Goal: Information Seeking & Learning: Learn about a topic

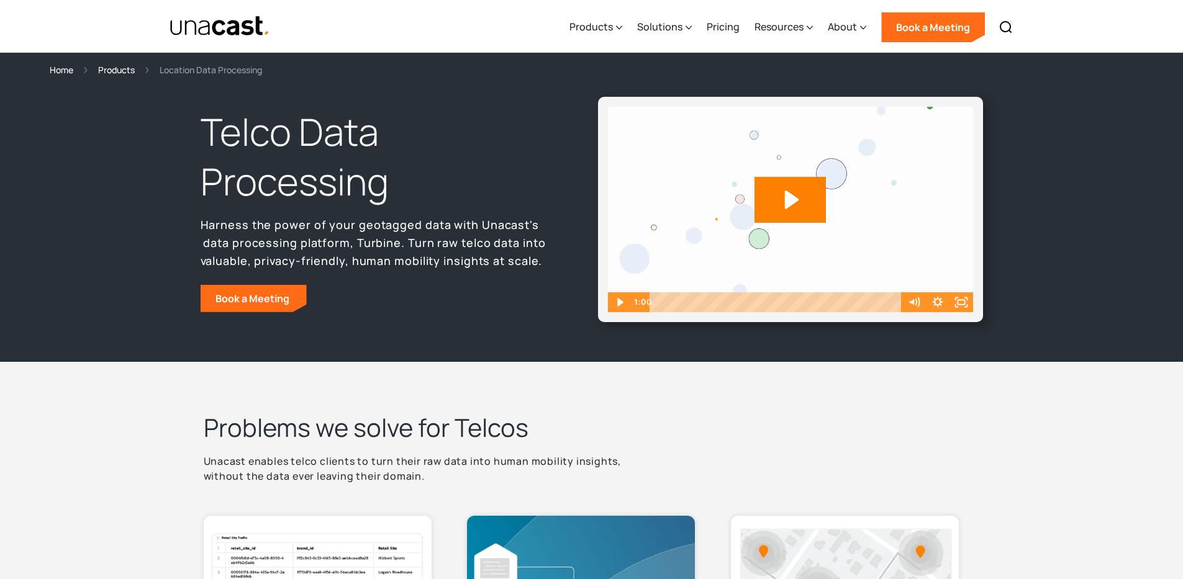
select select "**********"
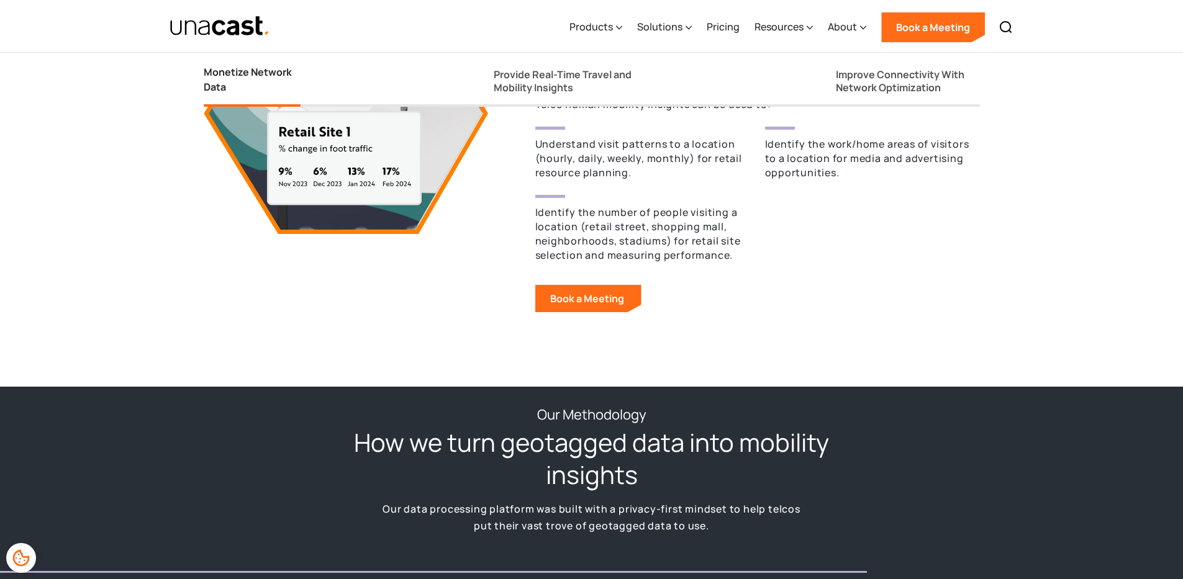
scroll to position [1357, 0]
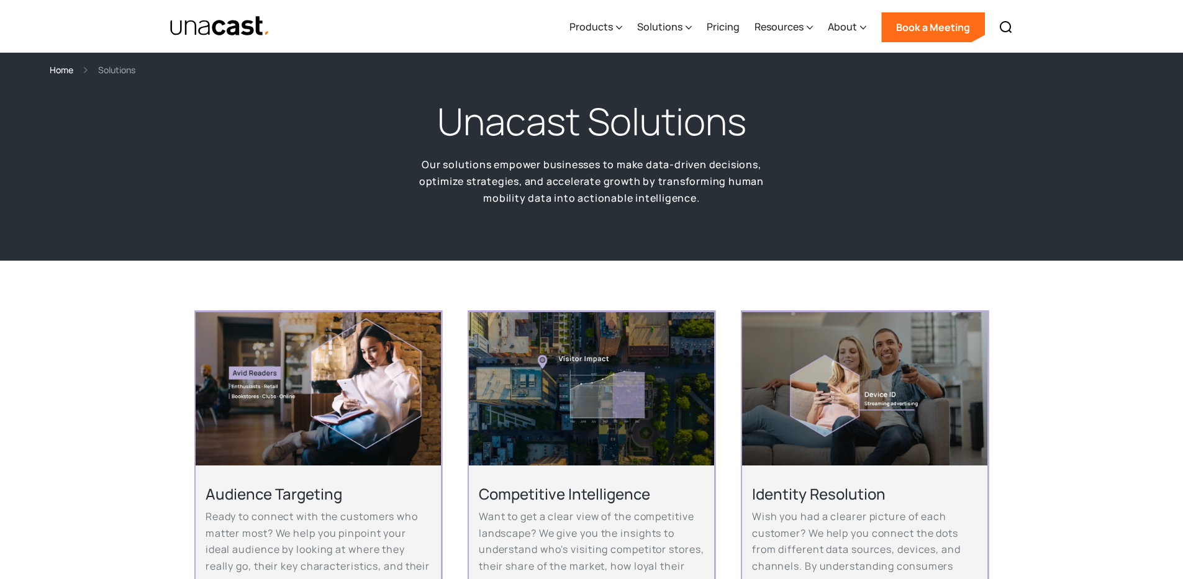
select select "**********"
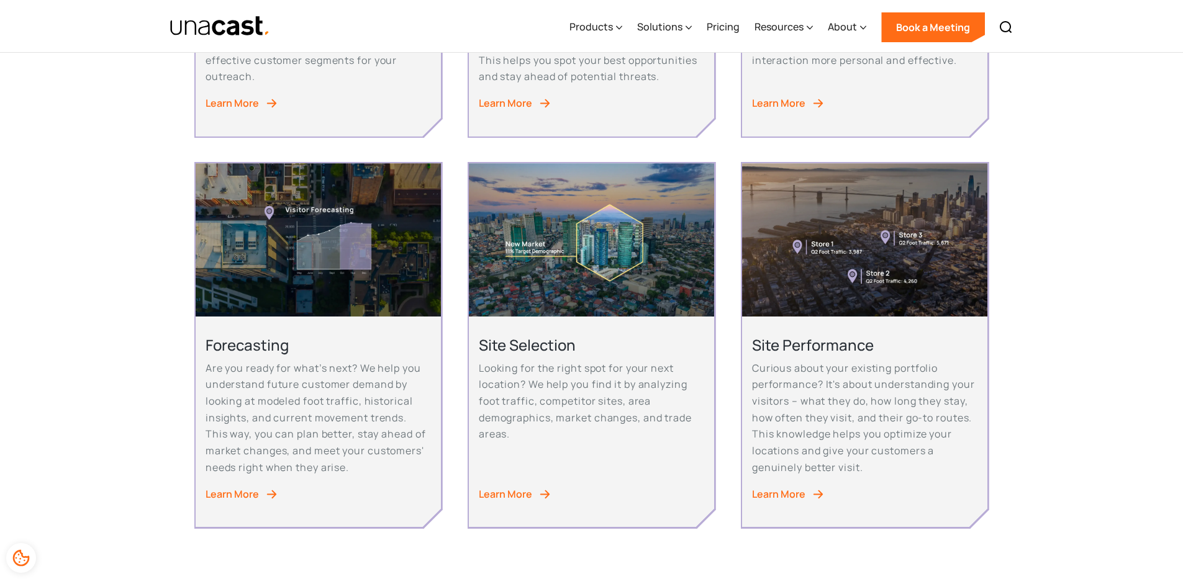
scroll to position [581, 0]
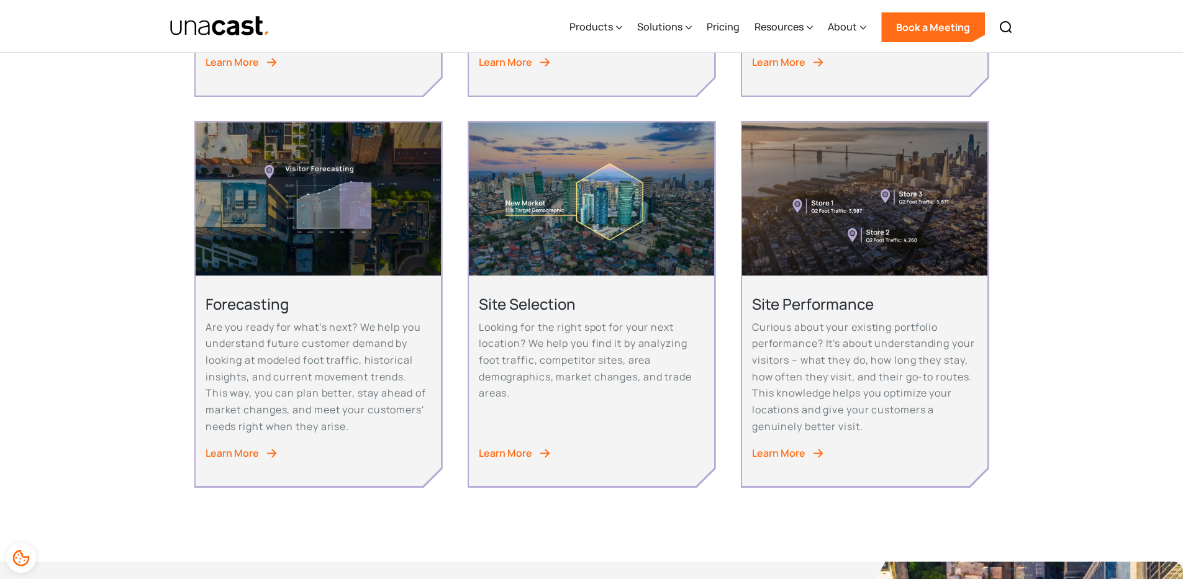
click at [1026, 296] on div "Audience Targeting Ready to connect with the customers who matter most? We help…" at bounding box center [591, 120] width 1183 height 881
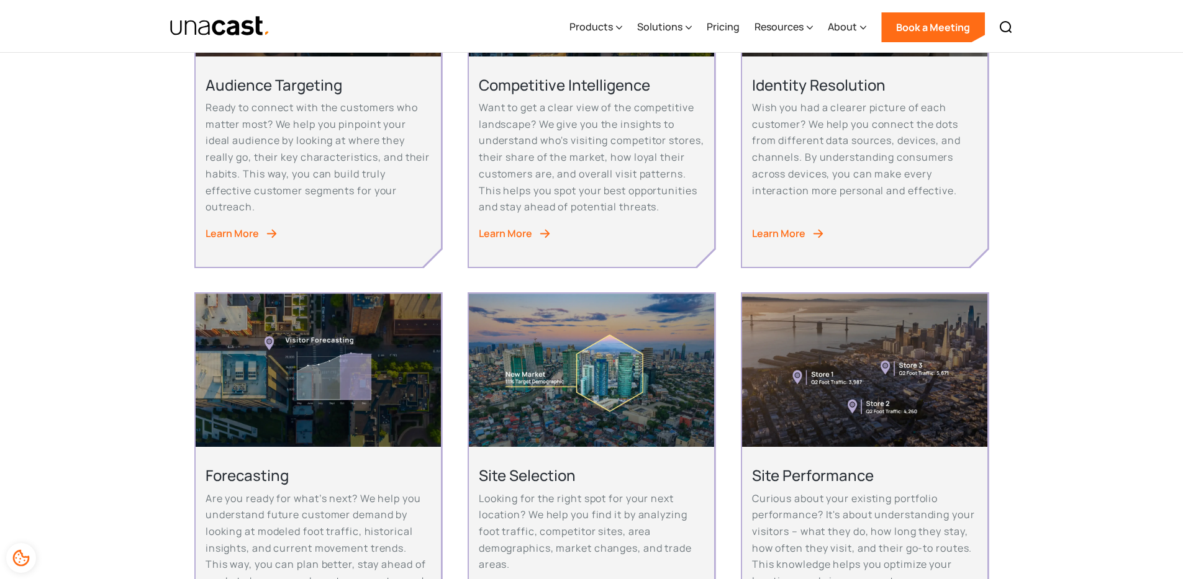
scroll to position [102, 0]
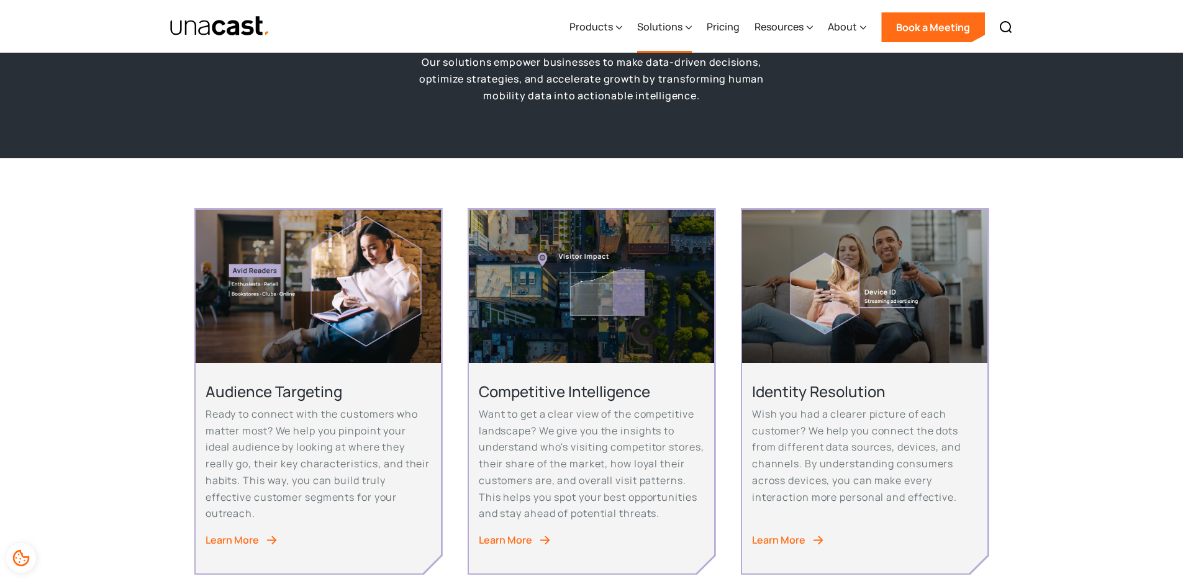
click at [677, 20] on div "Solutions" at bounding box center [659, 26] width 45 height 15
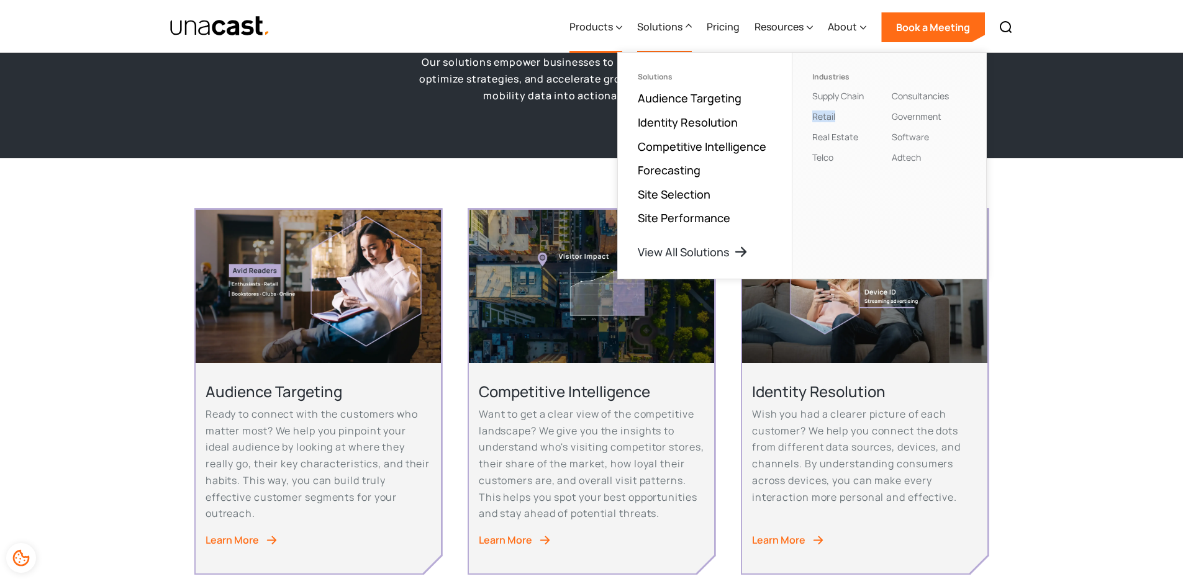
click at [620, 34] on div at bounding box center [619, 26] width 6 height 15
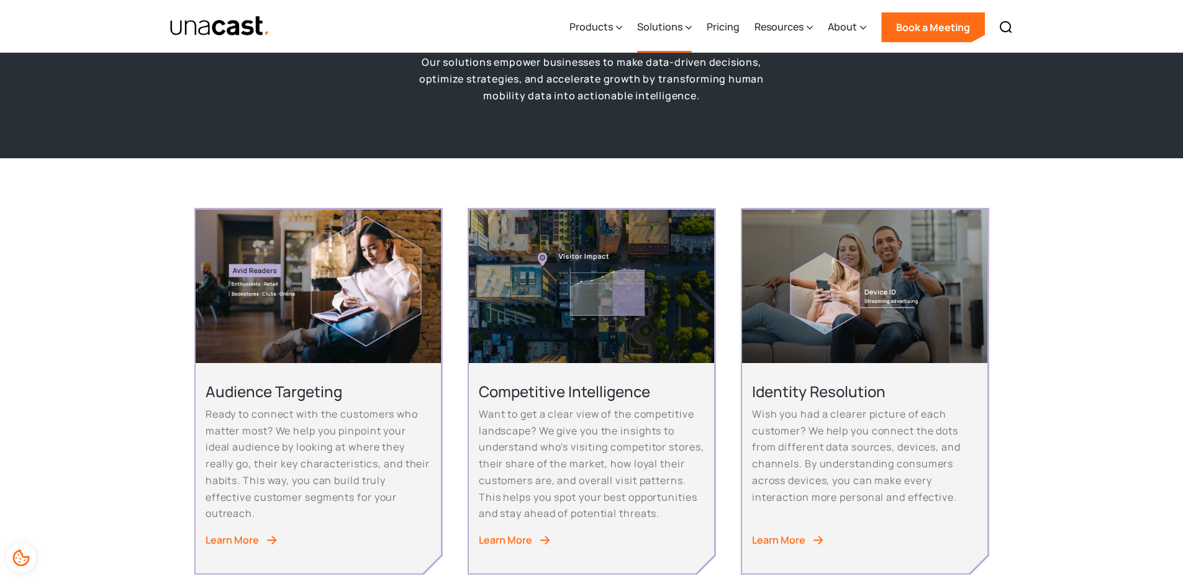
click at [663, 24] on div "Solutions" at bounding box center [659, 26] width 45 height 15
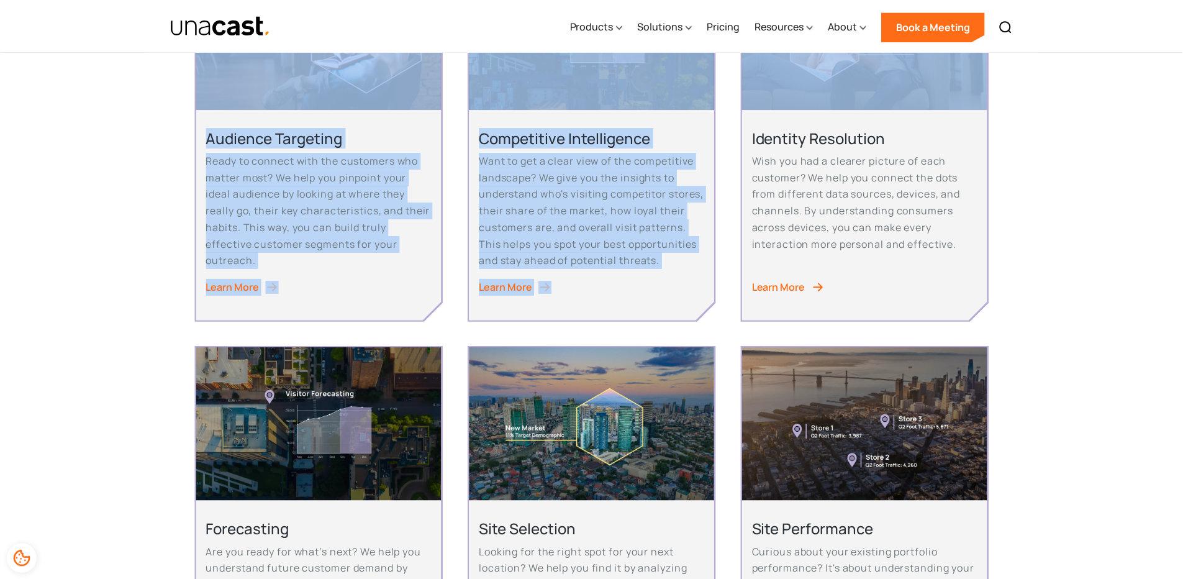
scroll to position [630, 0]
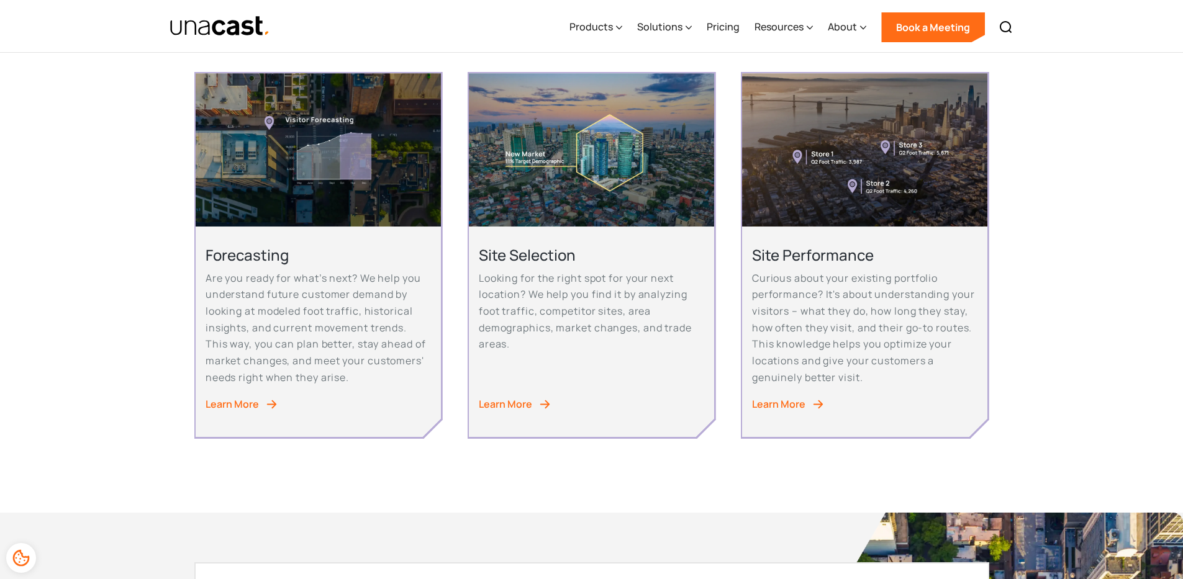
click at [1077, 325] on div "Audience Targeting Ready to connect with the customers who matter most? We help…" at bounding box center [591, 71] width 1183 height 881
click at [657, 25] on div "Solutions" at bounding box center [659, 26] width 45 height 15
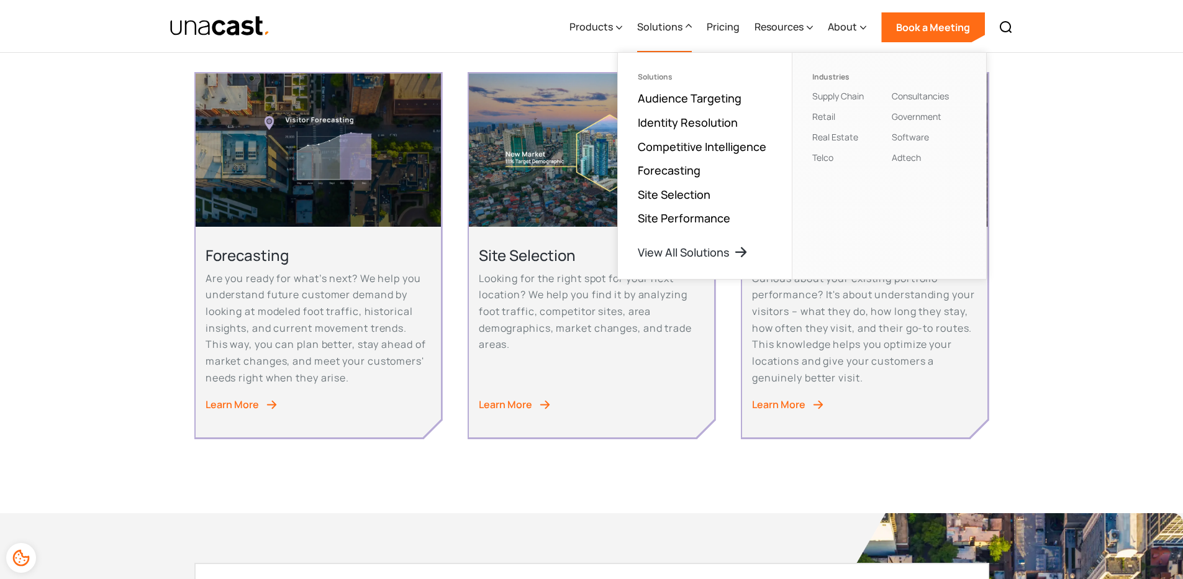
click at [1114, 281] on div "Audience Targeting Ready to connect with the customers who matter most? We help…" at bounding box center [591, 71] width 1183 height 881
